Goal: Check status: Check status

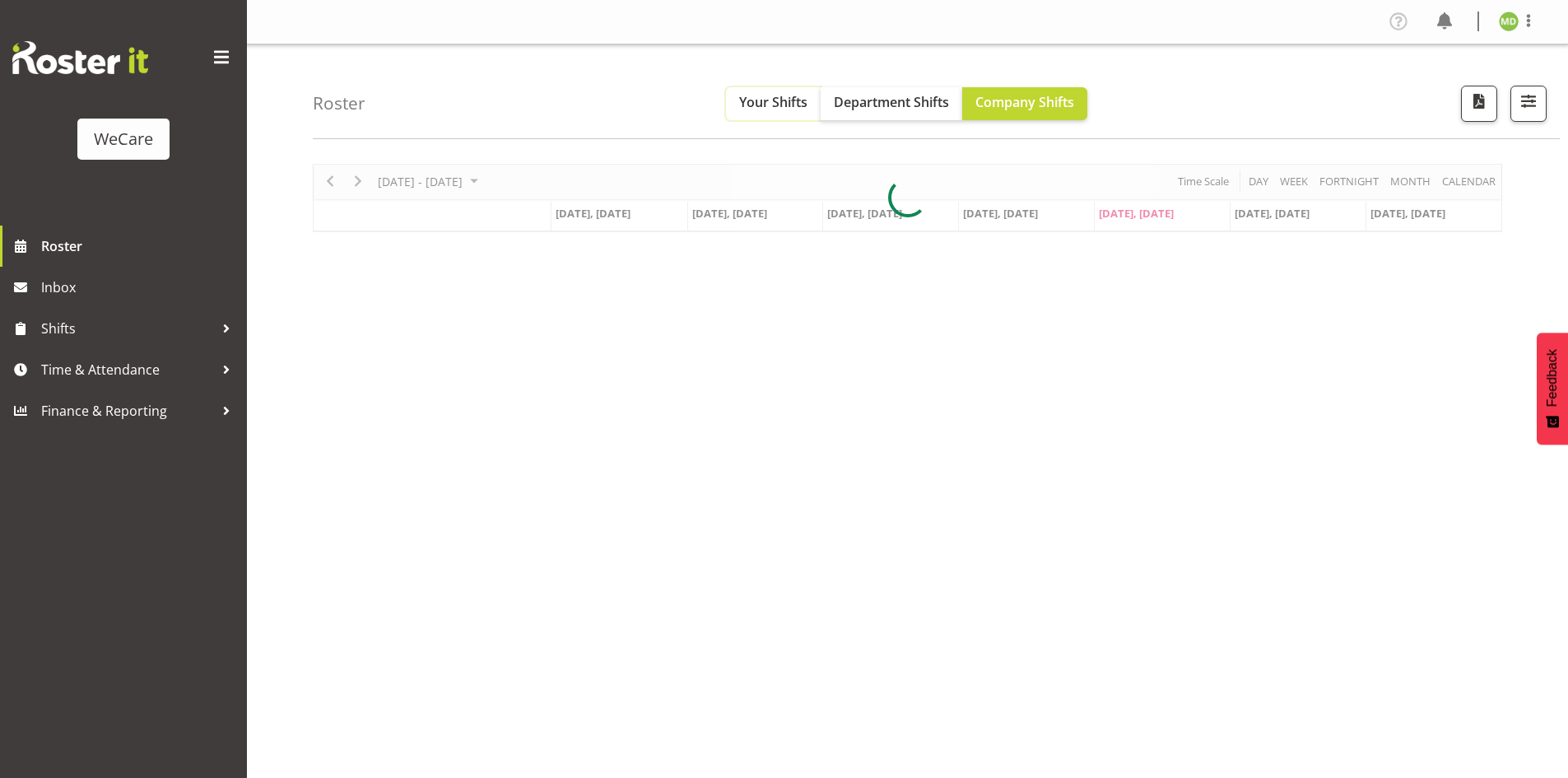
click at [800, 107] on span "Your Shifts" at bounding box center [773, 102] width 69 height 18
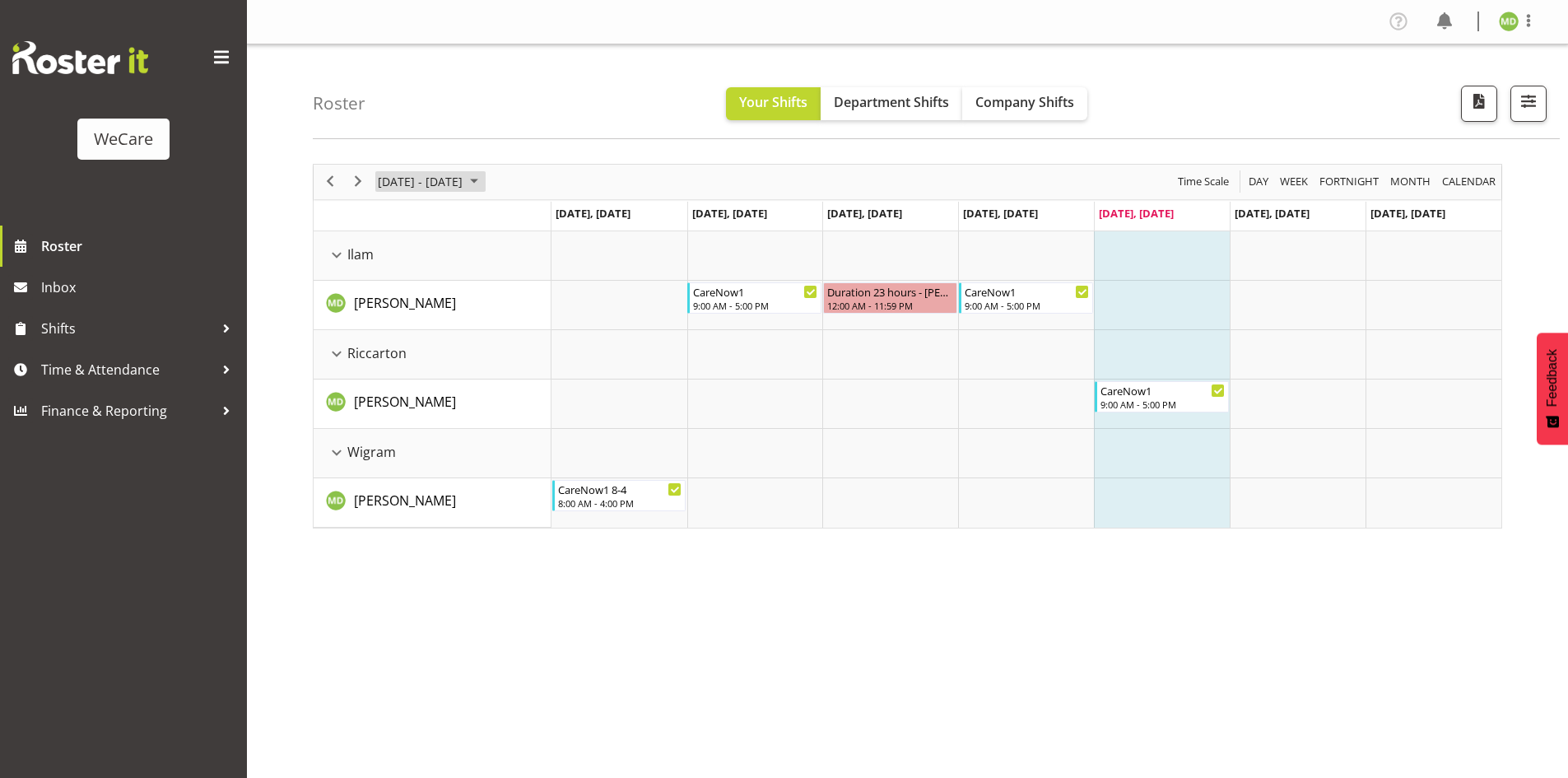
click at [408, 183] on span "[DATE] - [DATE]" at bounding box center [420, 181] width 88 height 21
click at [549, 220] on span "next month" at bounding box center [551, 223] width 29 height 29
click at [443, 277] on span "1" at bounding box center [447, 280] width 25 height 25
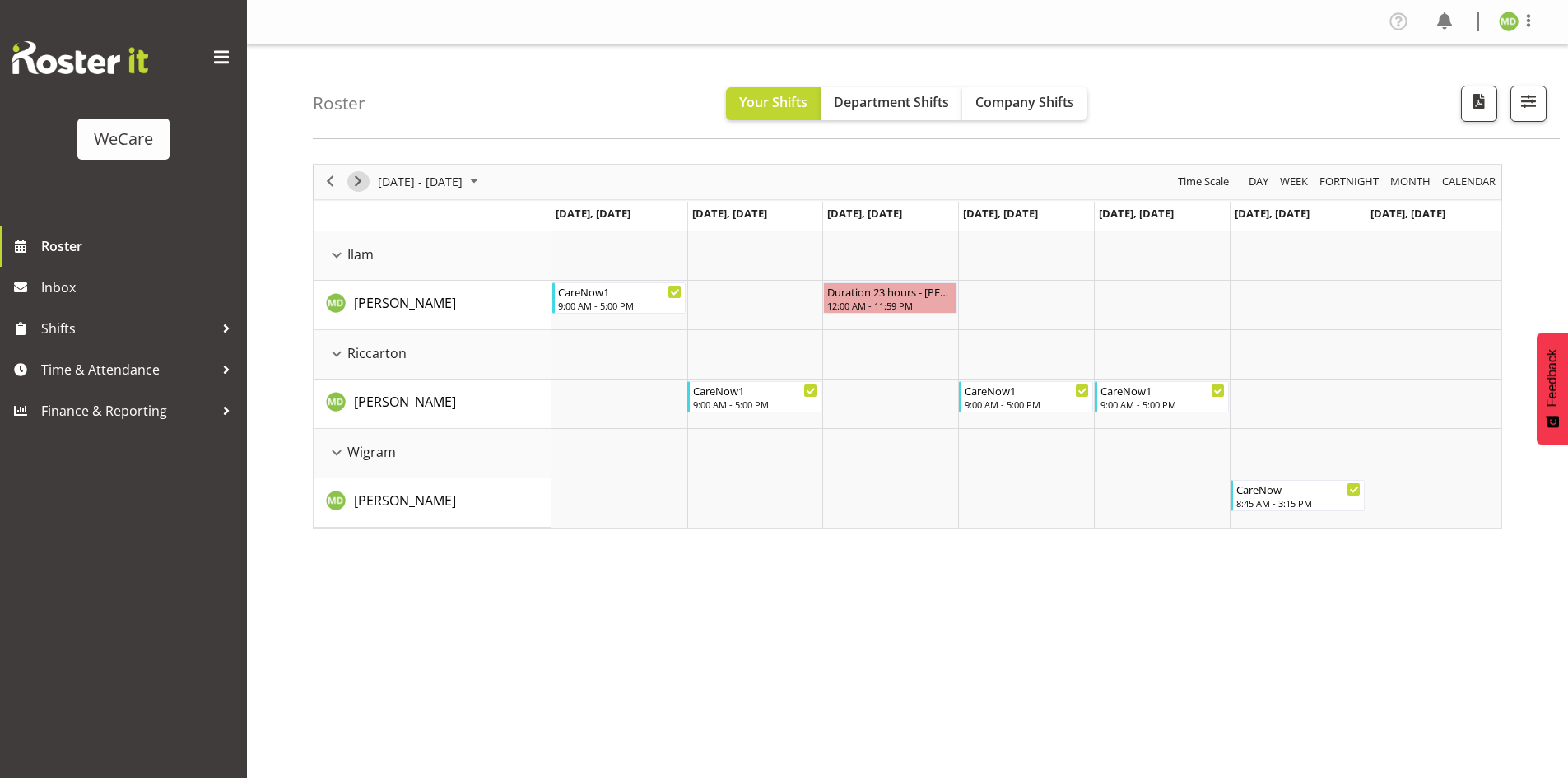
click at [352, 188] on span "Next" at bounding box center [358, 181] width 20 height 21
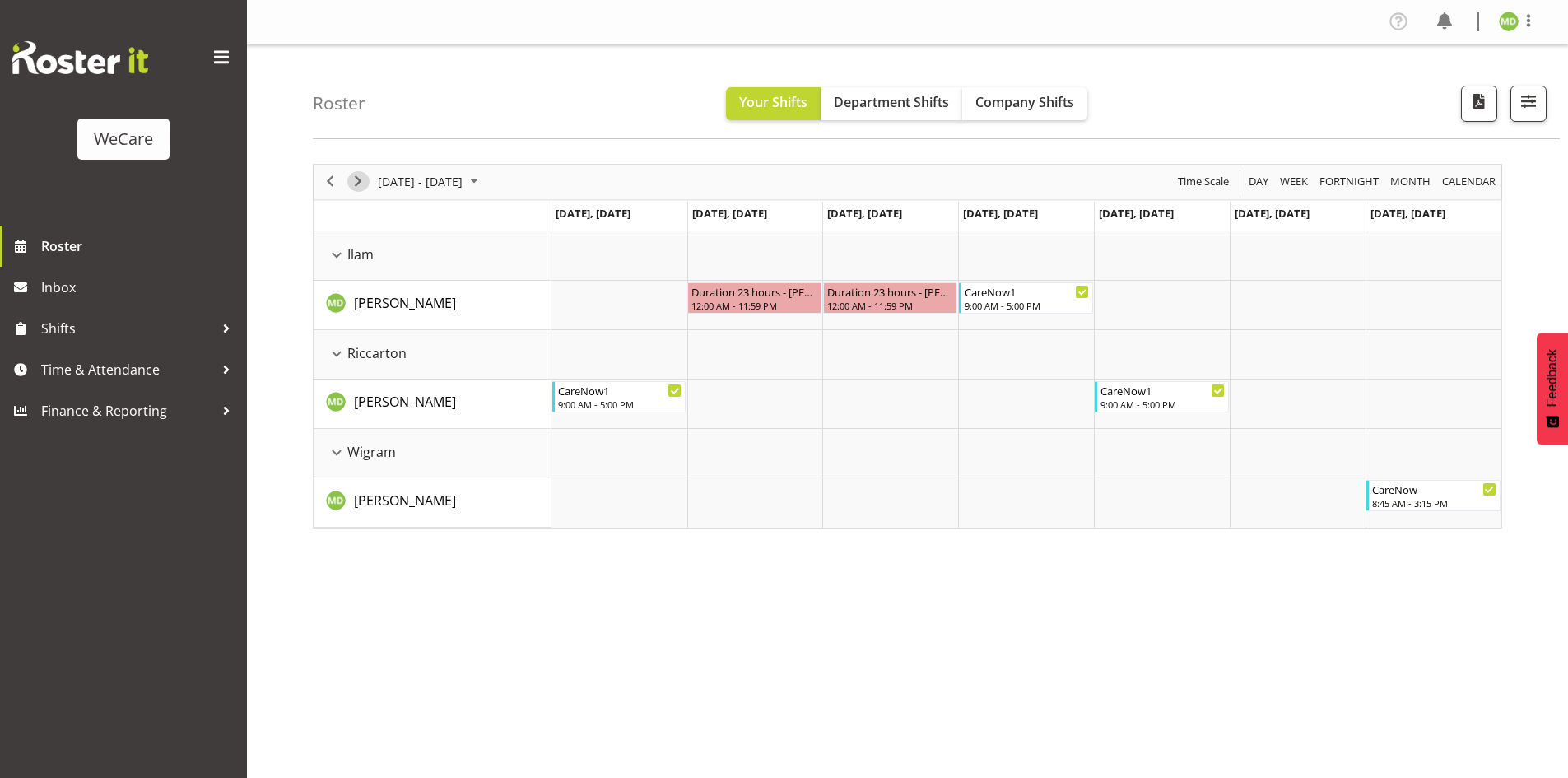
click at [365, 178] on span "Next" at bounding box center [358, 181] width 20 height 21
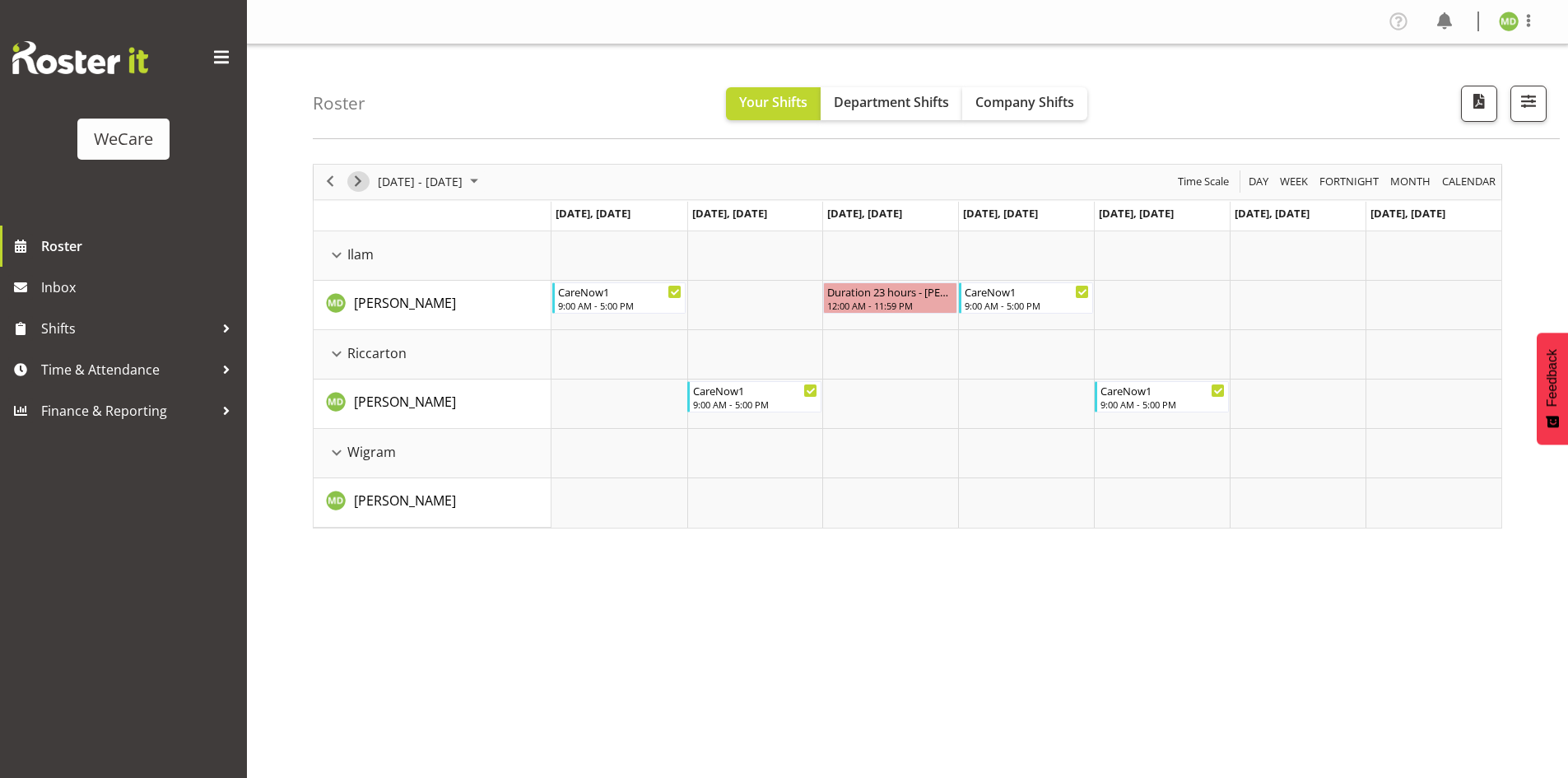
click at [365, 178] on span "Next" at bounding box center [358, 181] width 20 height 21
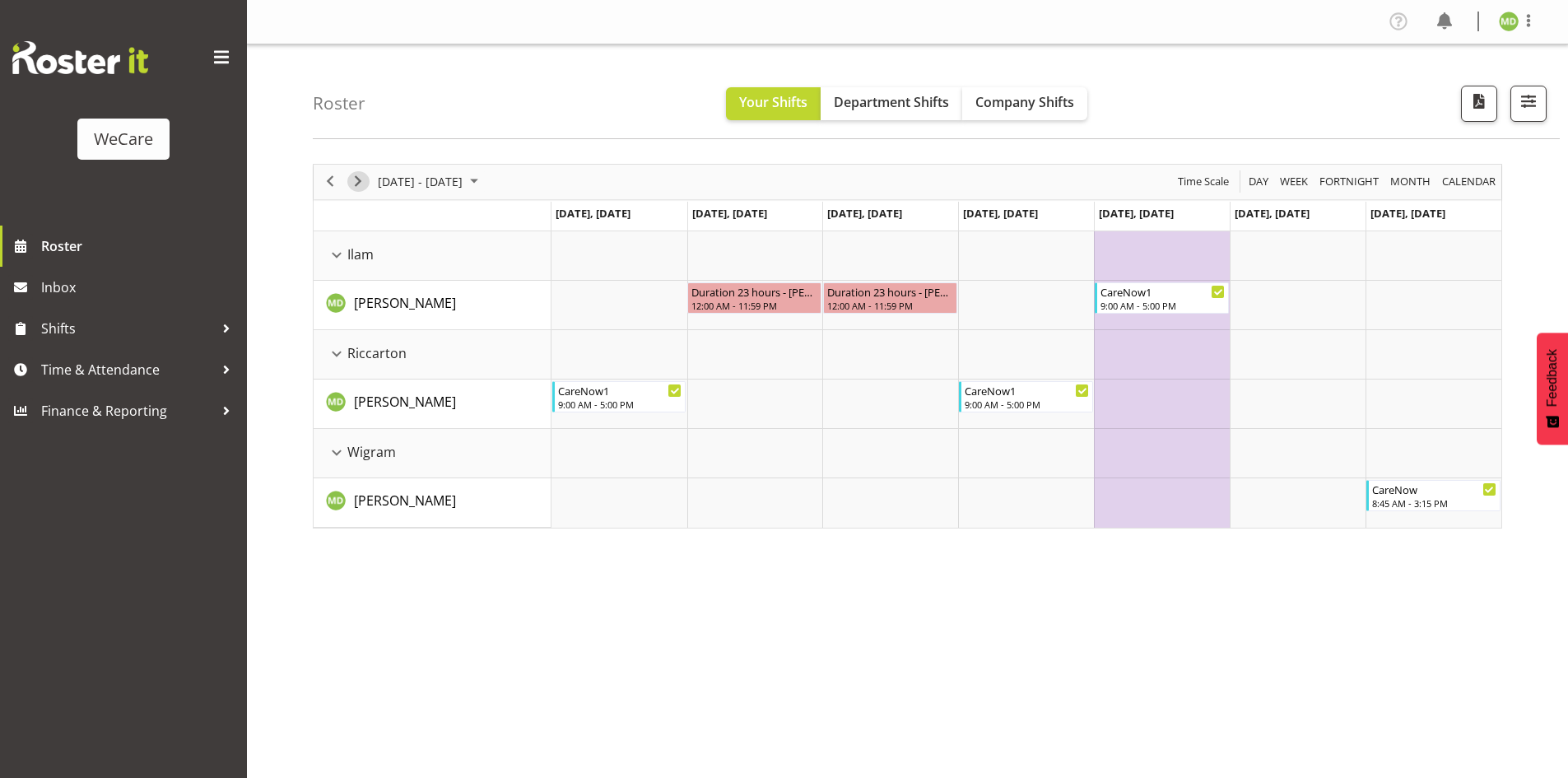
click at [360, 186] on span "Next" at bounding box center [358, 181] width 20 height 21
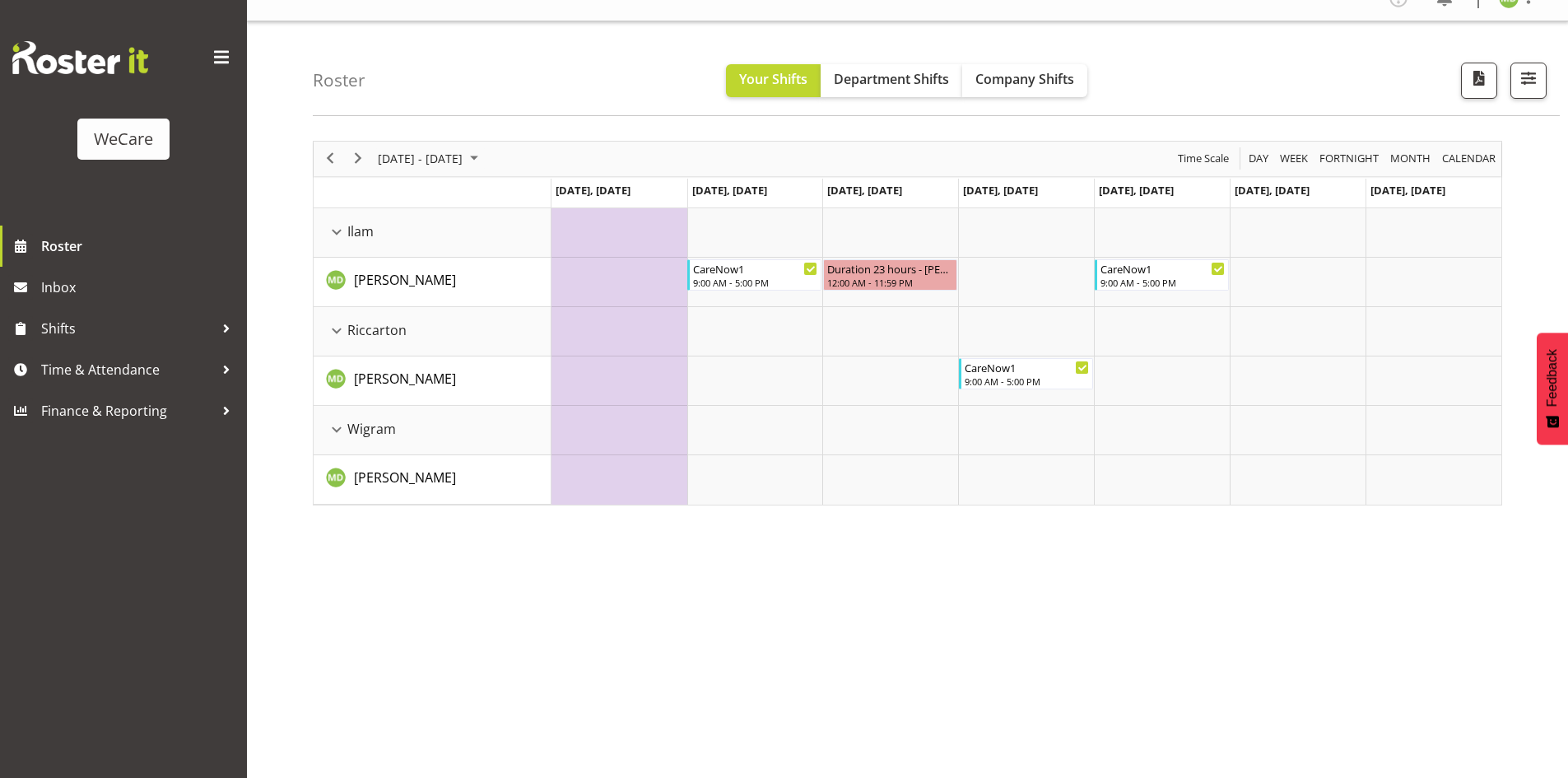
scroll to position [32, 0]
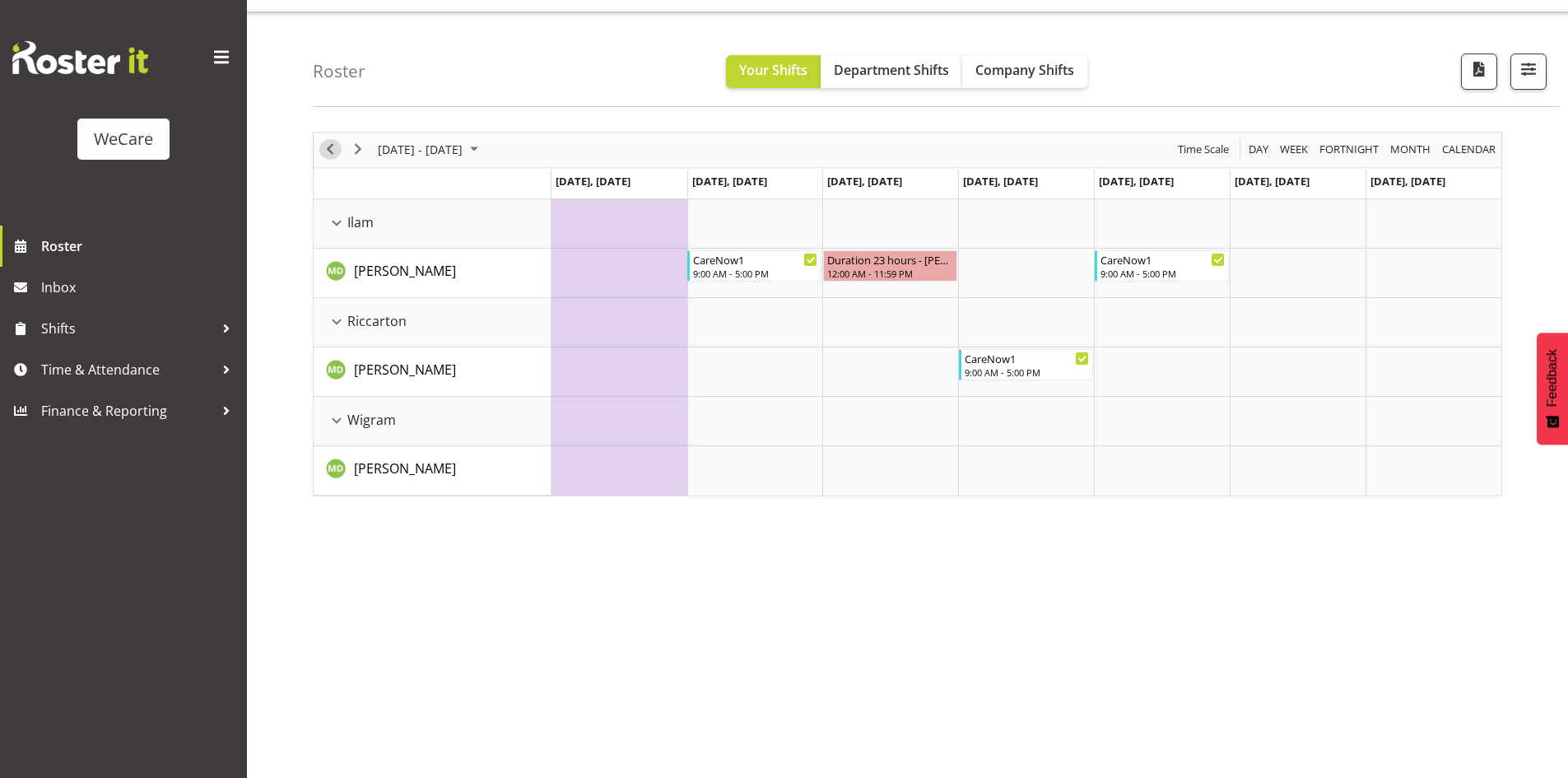
click at [330, 150] on span "Previous" at bounding box center [330, 149] width 20 height 21
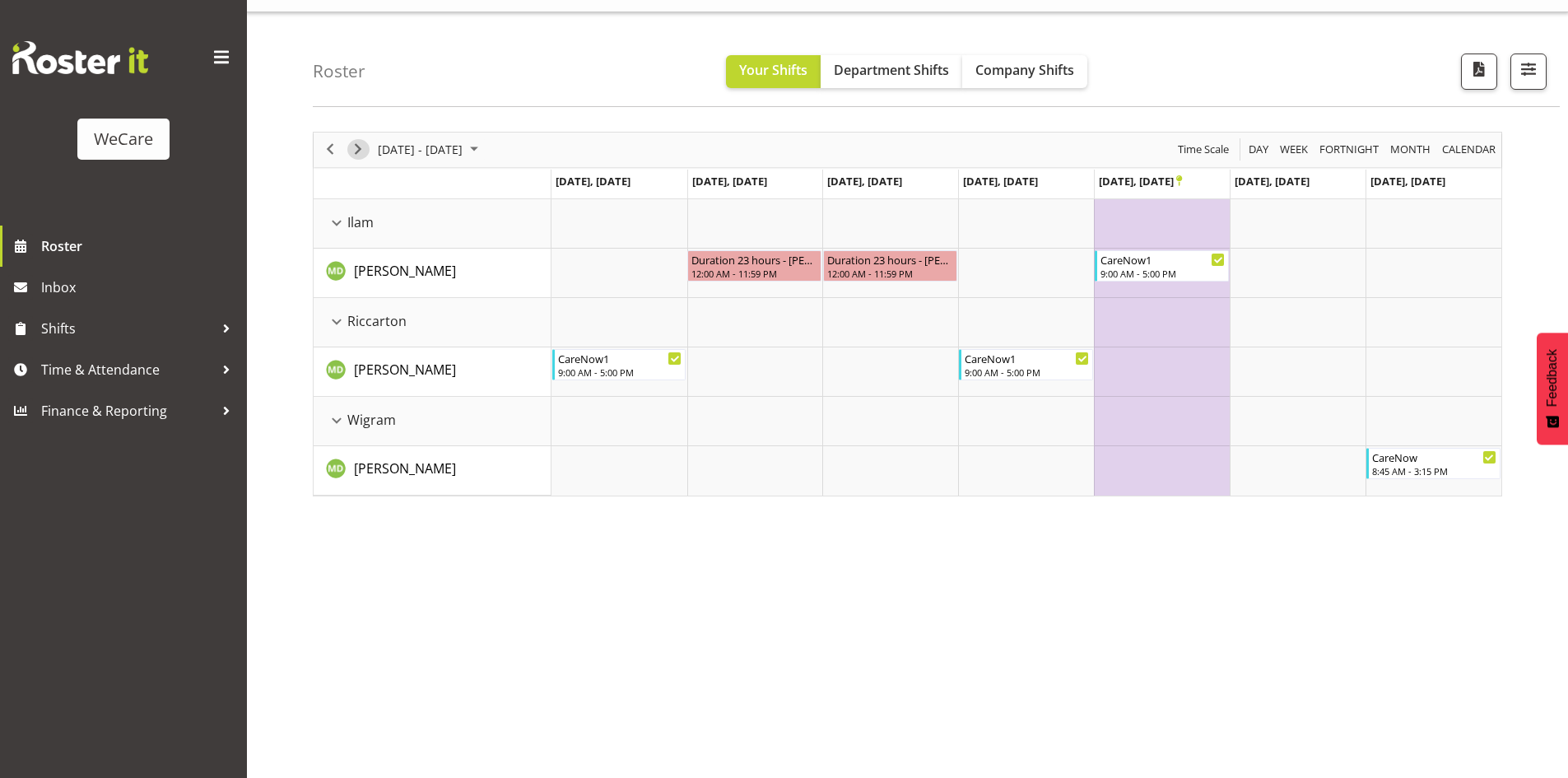
click at [357, 155] on span "Next" at bounding box center [358, 149] width 20 height 21
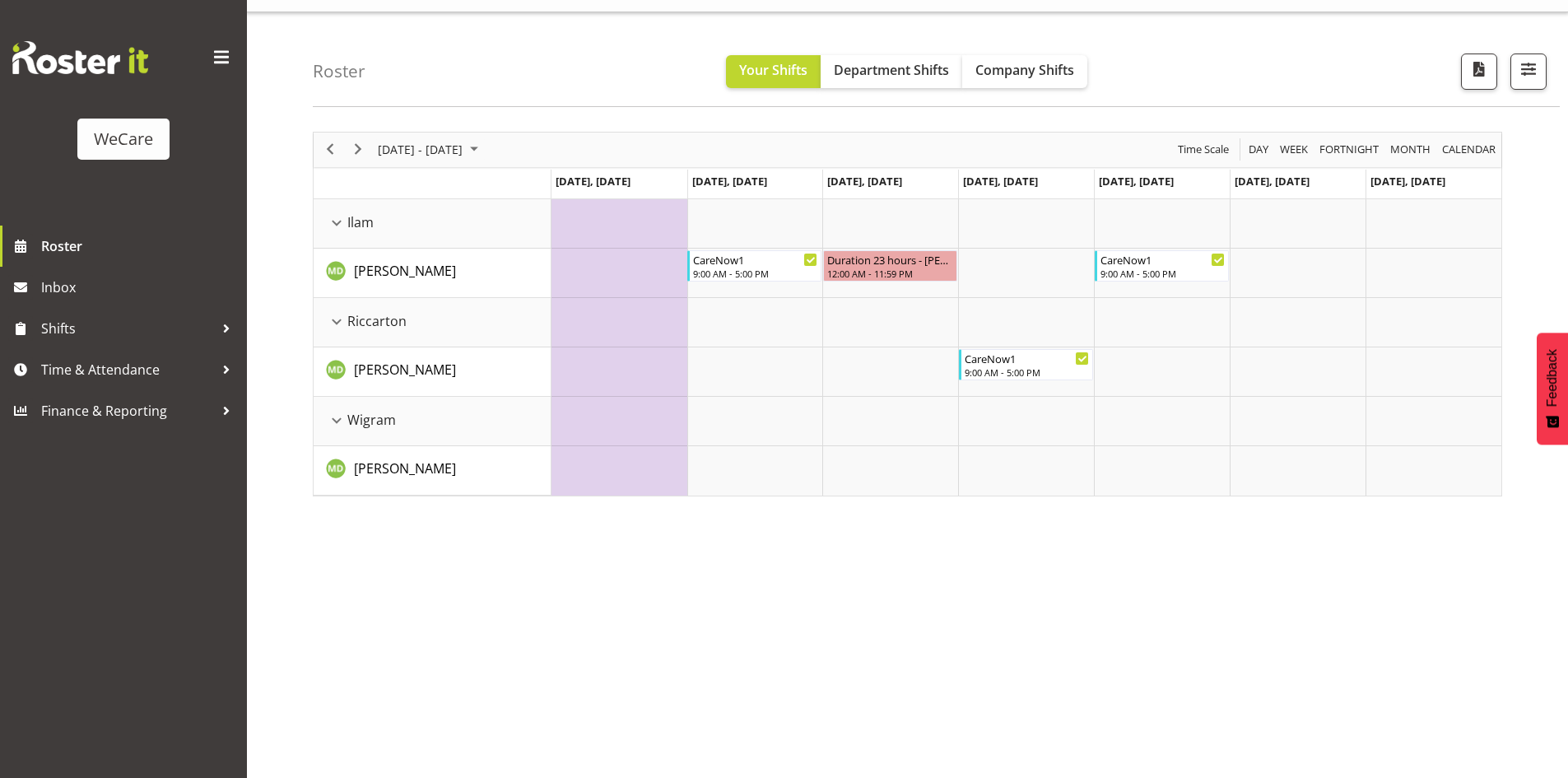
click at [359, 166] on div "next period" at bounding box center [357, 150] width 28 height 35
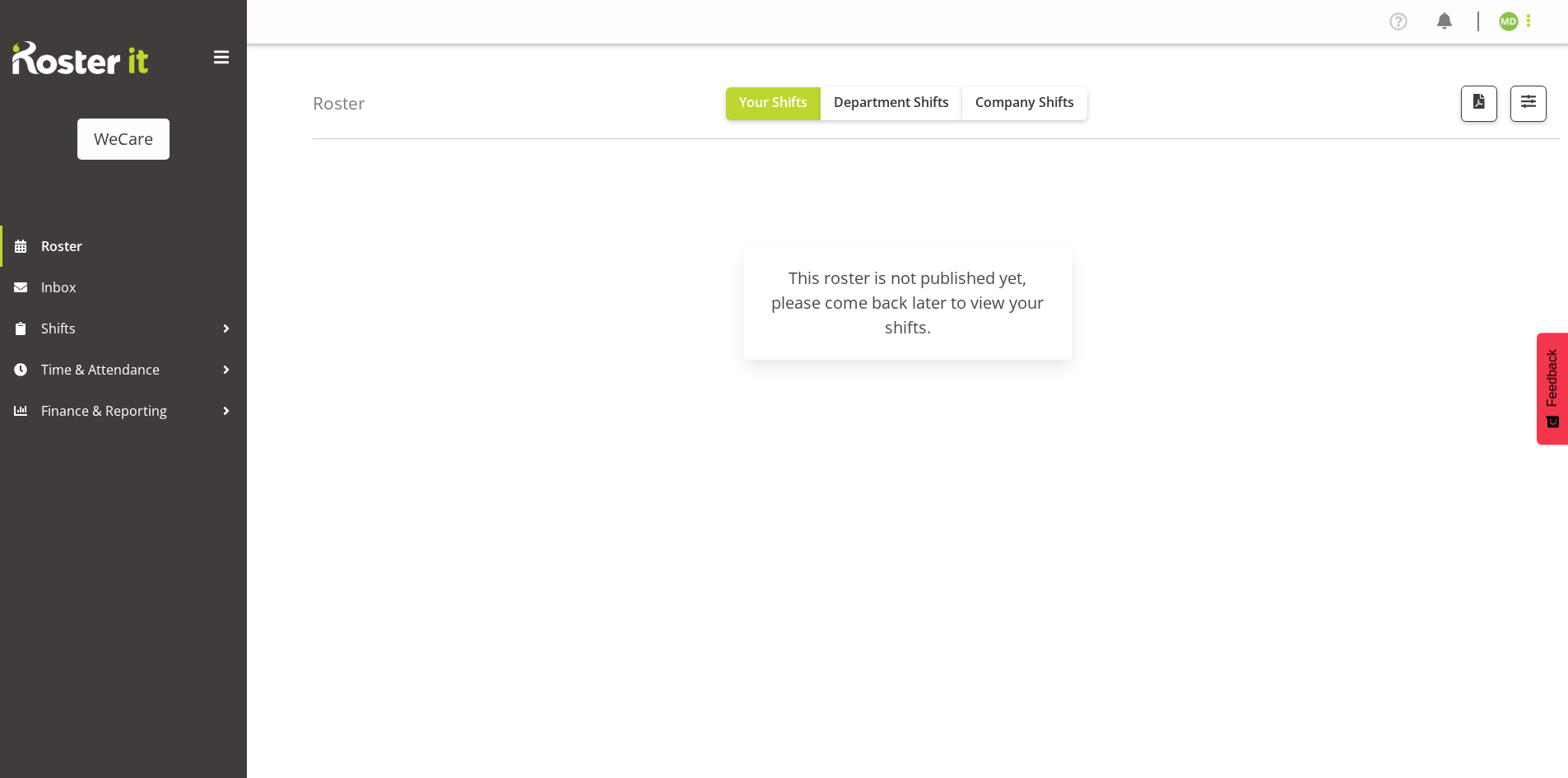
click at [1532, 27] on span at bounding box center [1529, 21] width 20 height 20
click at [1439, 88] on link "Log Out" at bounding box center [1459, 86] width 158 height 29
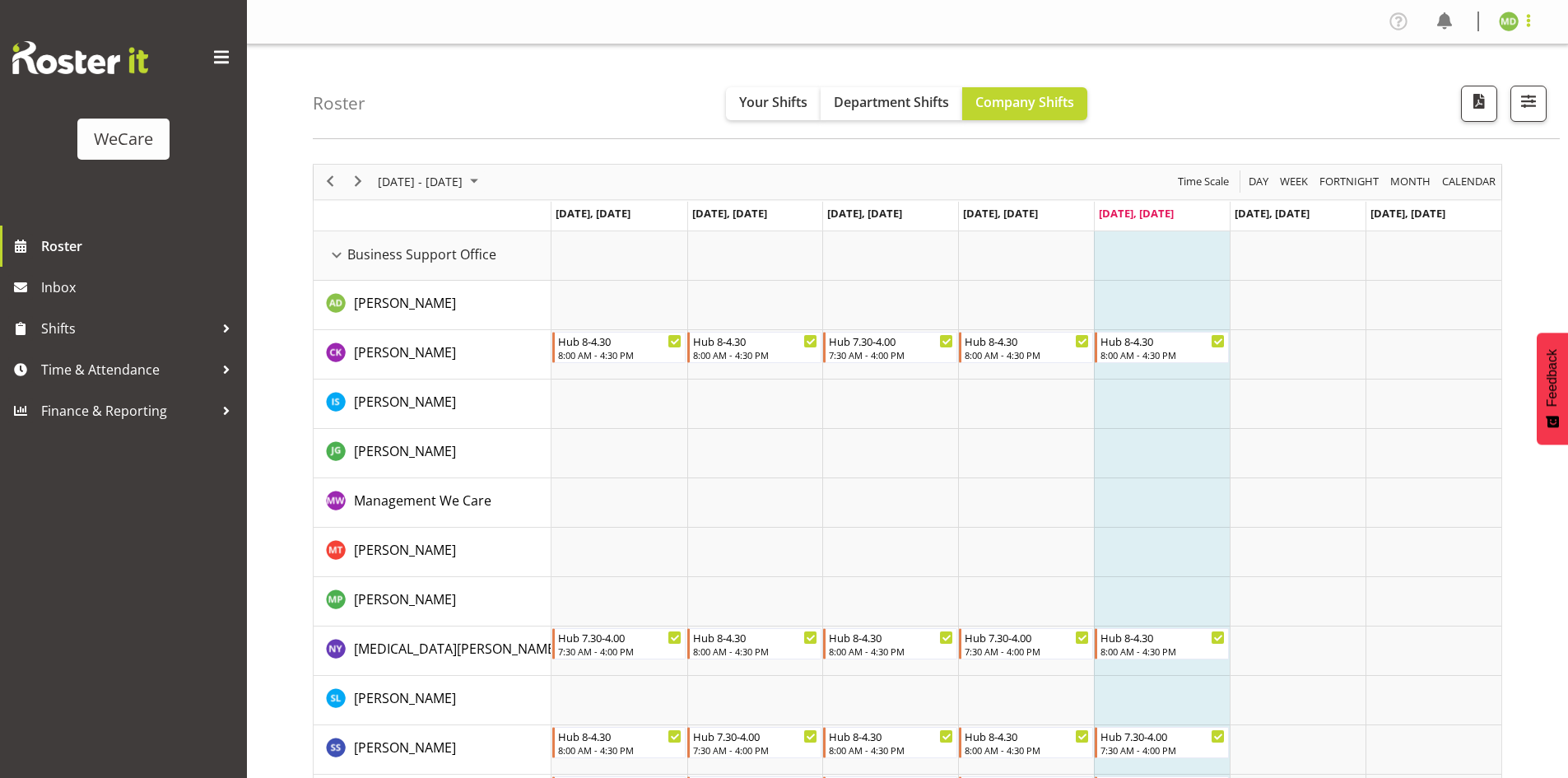
click at [1526, 23] on span at bounding box center [1529, 21] width 20 height 20
click at [1447, 91] on link "Log Out" at bounding box center [1459, 86] width 158 height 29
